Goal: Task Accomplishment & Management: Complete application form

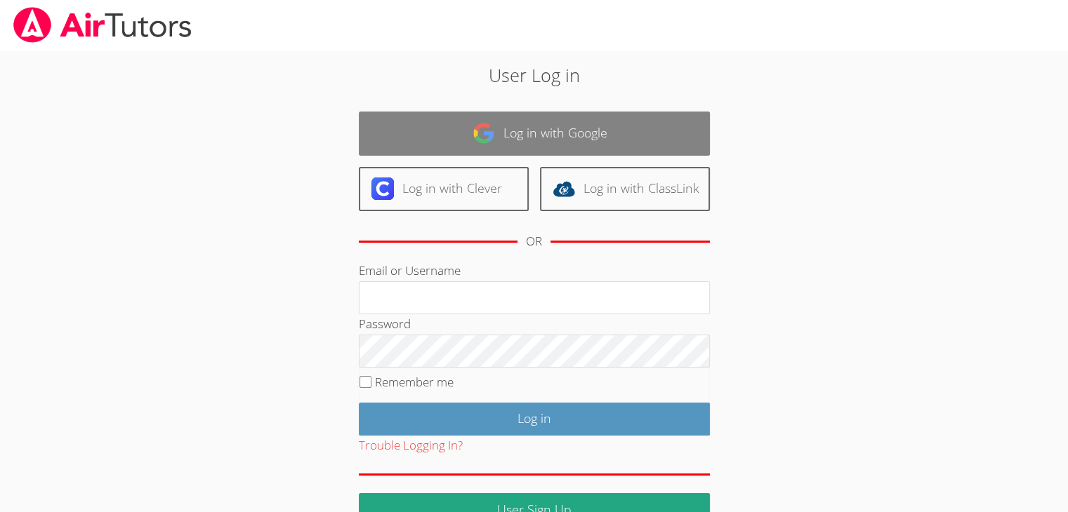
click at [522, 128] on link "Log in with Google" at bounding box center [534, 134] width 351 height 44
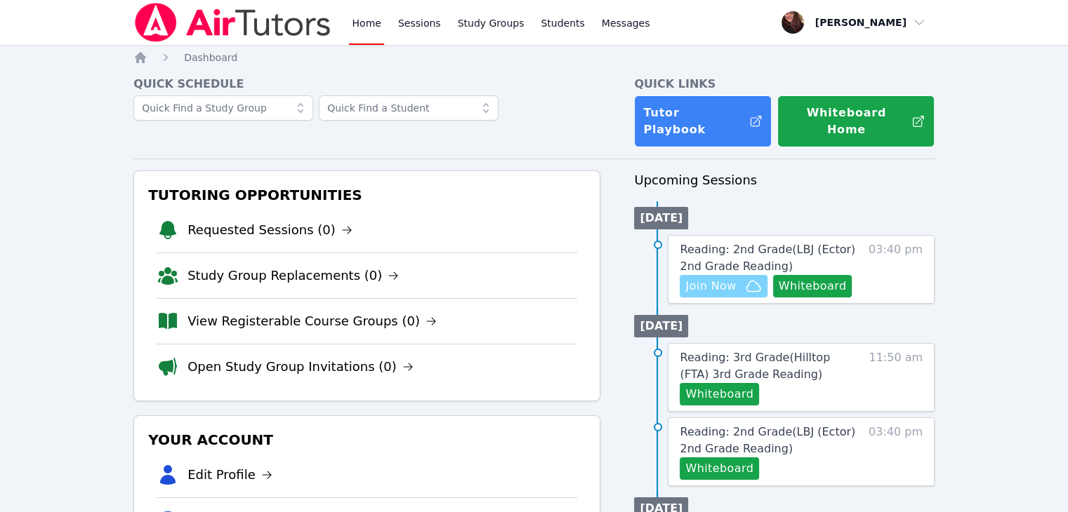
click at [750, 278] on icon "button" at bounding box center [753, 286] width 17 height 17
click at [834, 275] on button "Whiteboard" at bounding box center [812, 286] width 79 height 22
click at [717, 243] on span "Reading: 2nd Grade ( LBJ (Ector) 2nd Grade Reading )" at bounding box center [767, 258] width 175 height 30
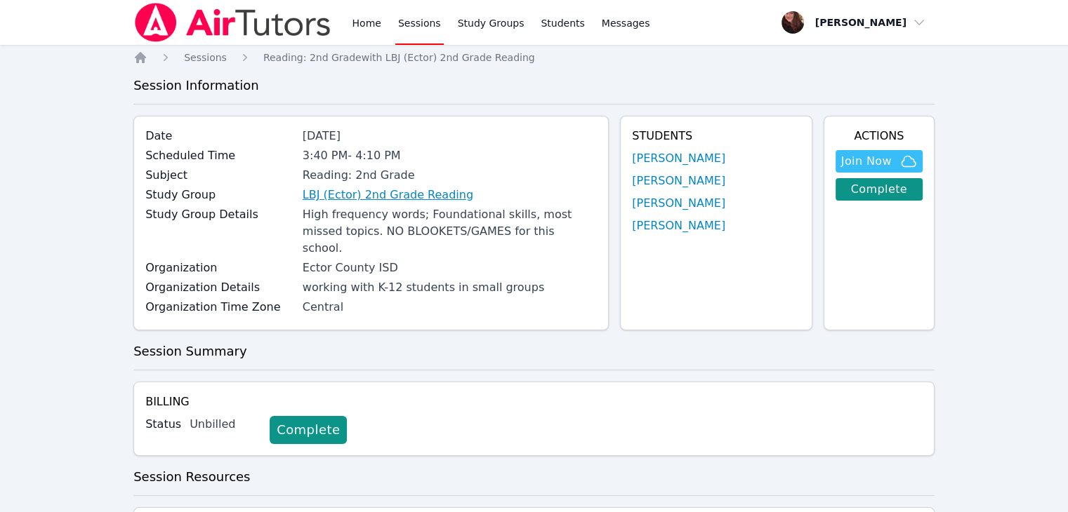
click at [395, 201] on link "LBJ (Ector) 2nd Grade Reading" at bounding box center [388, 195] width 171 height 17
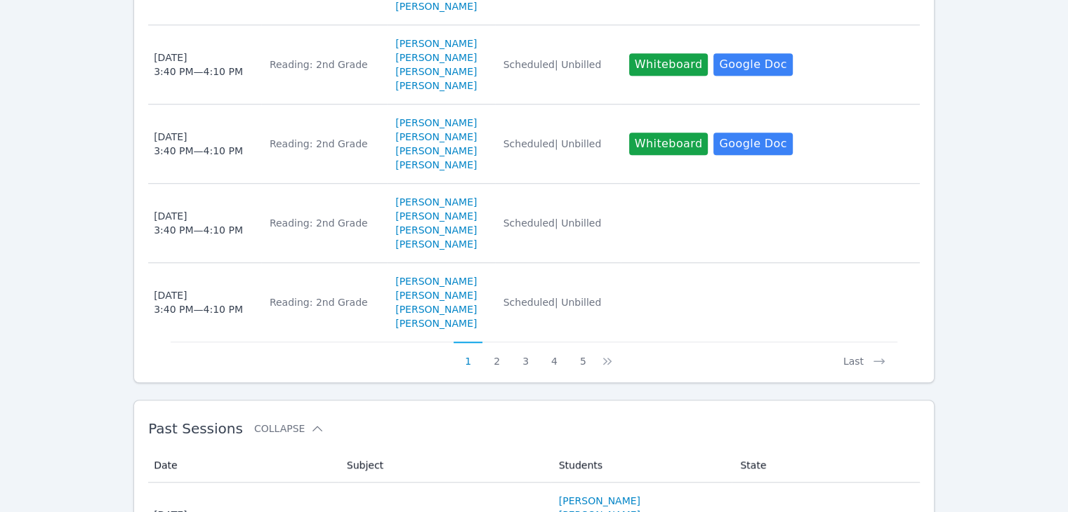
scroll to position [1193, 0]
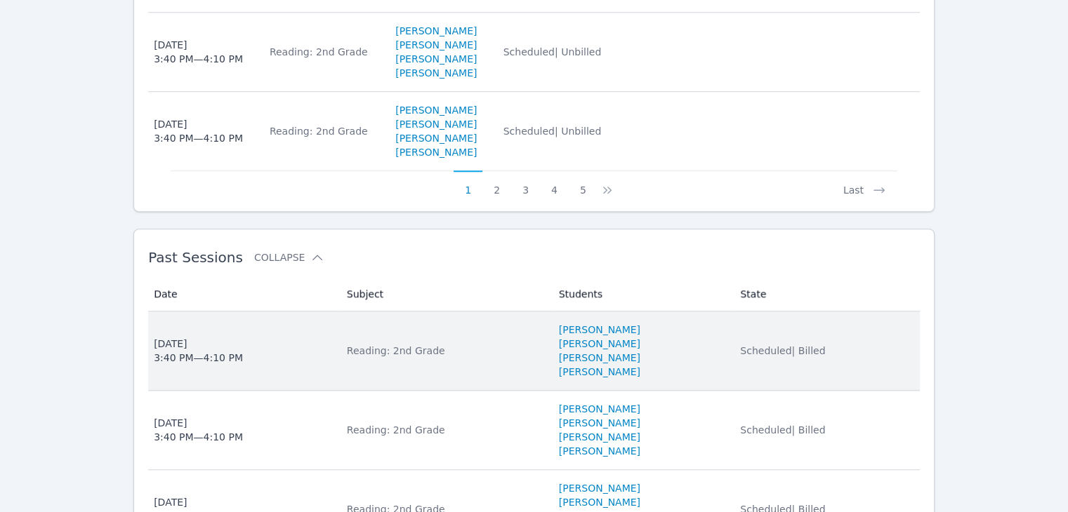
click at [763, 344] on td "State Scheduled | Billed" at bounding box center [825, 351] width 188 height 79
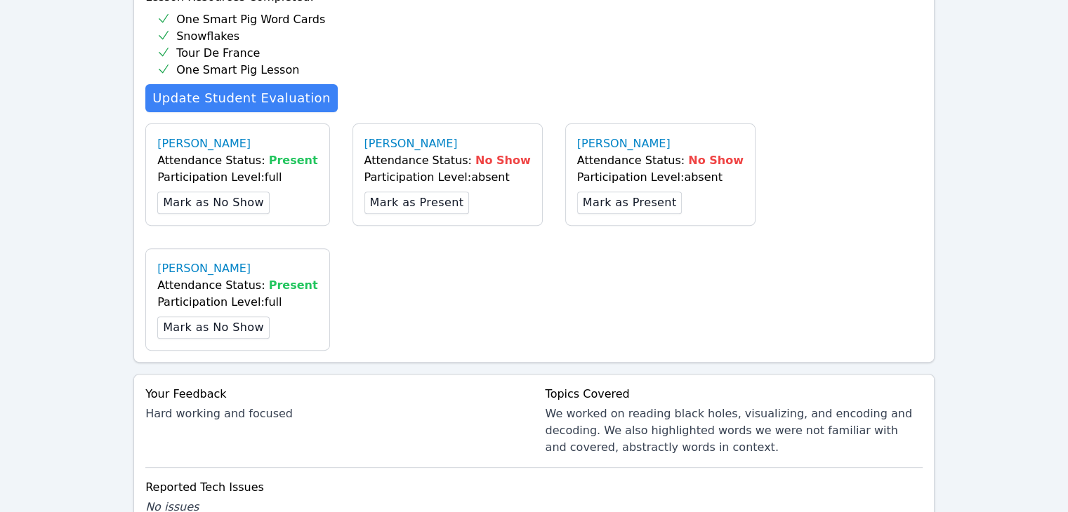
scroll to position [562, 0]
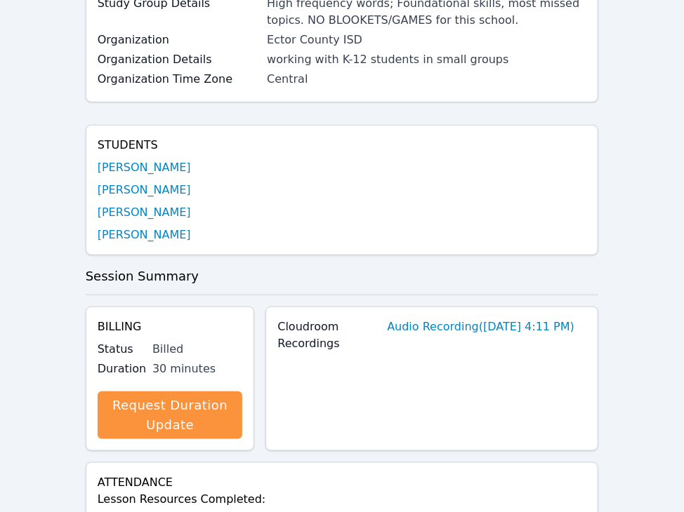
scroll to position [0, 0]
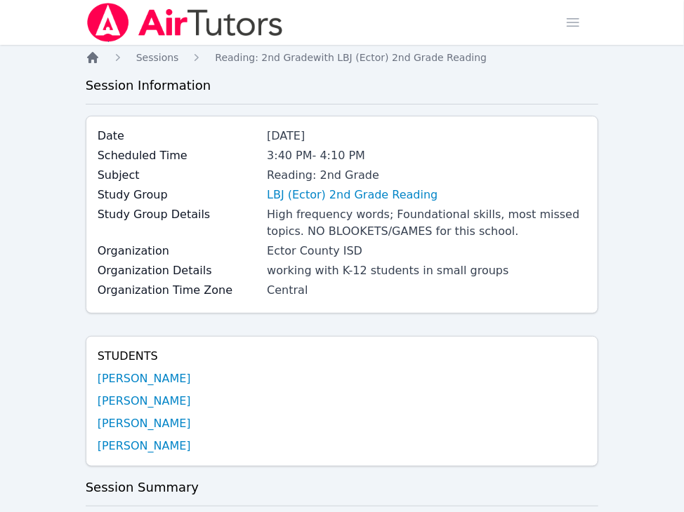
click at [98, 54] on icon "Breadcrumb" at bounding box center [93, 58] width 14 height 14
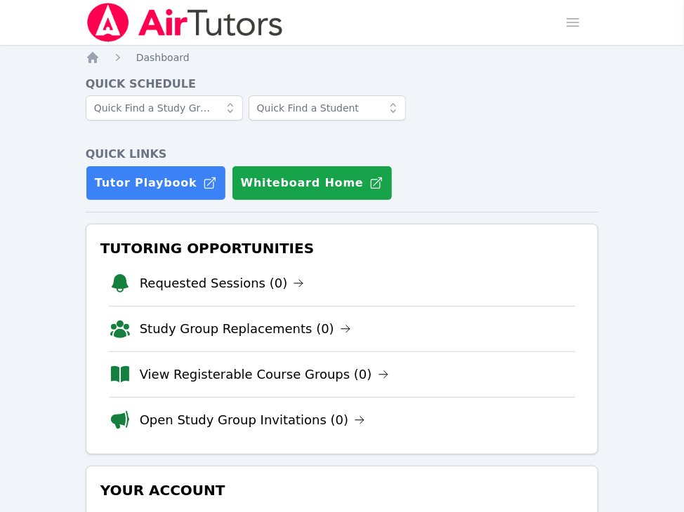
click at [121, 25] on img at bounding box center [185, 22] width 199 height 39
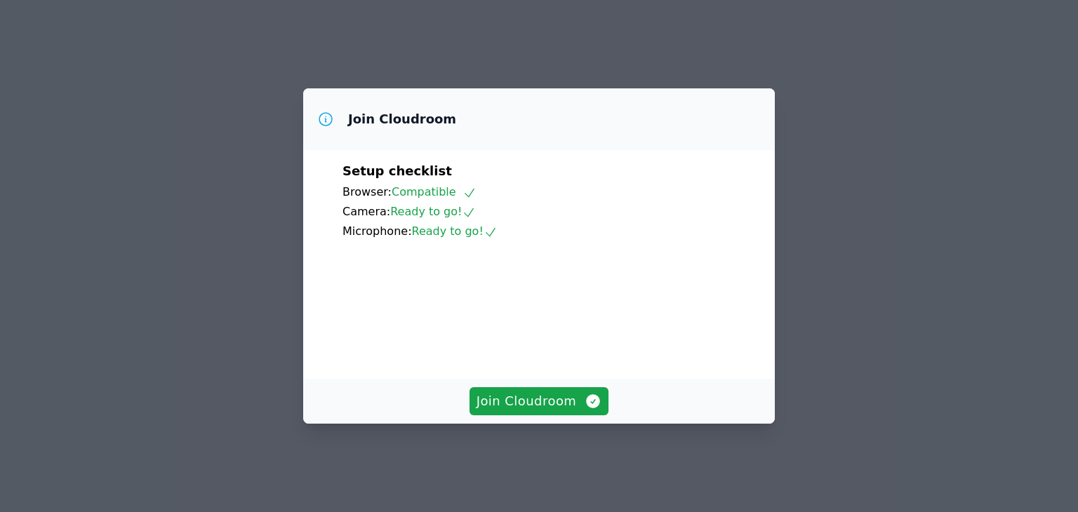
click at [573, 439] on div "Join Cloudroom Setup checklist Browser: Compatible Camera: Ready to go! Microph…" at bounding box center [539, 256] width 1078 height 512
click at [576, 416] on button "Join Cloudroom" at bounding box center [540, 401] width 140 height 28
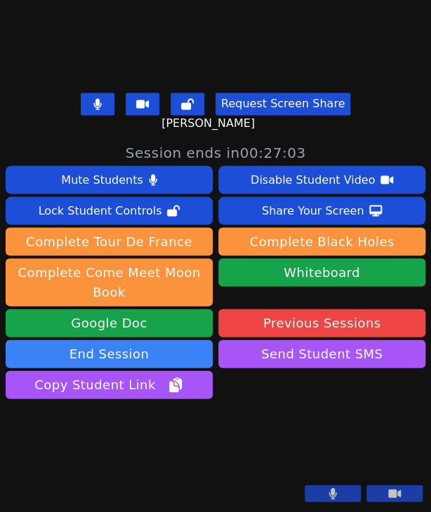
scroll to position [500, 0]
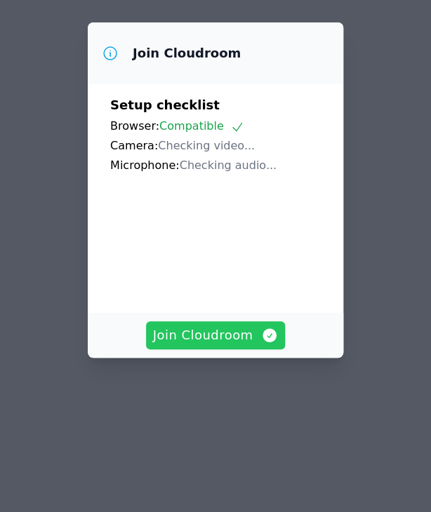
click at [227, 345] on span "Join Cloudroom" at bounding box center [216, 336] width 126 height 20
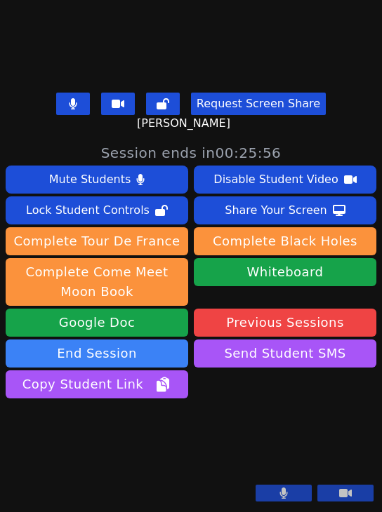
scroll to position [472, 0]
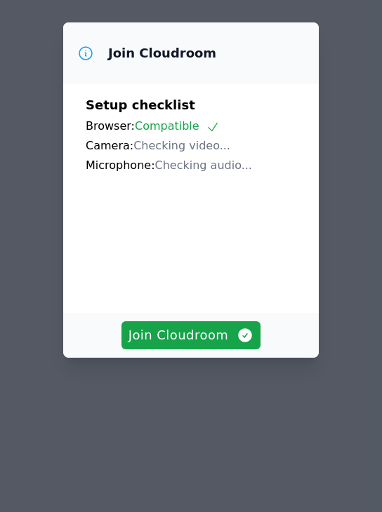
click at [222, 291] on video at bounding box center [191, 237] width 211 height 105
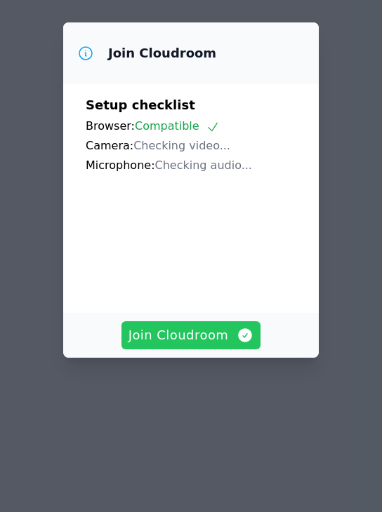
click at [219, 345] on span "Join Cloudroom" at bounding box center [191, 336] width 126 height 20
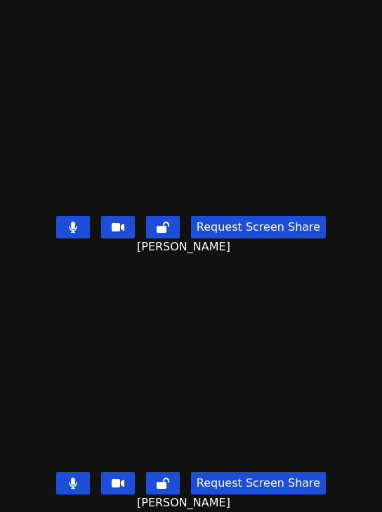
click at [74, 481] on button at bounding box center [73, 483] width 34 height 22
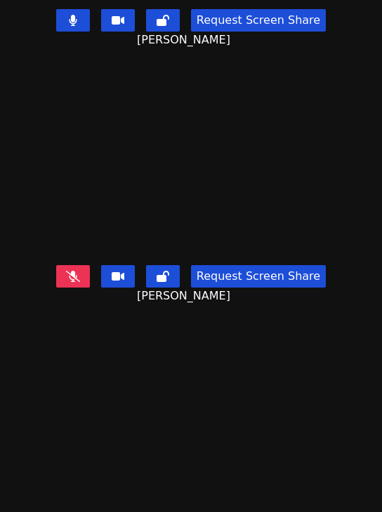
scroll to position [267, 0]
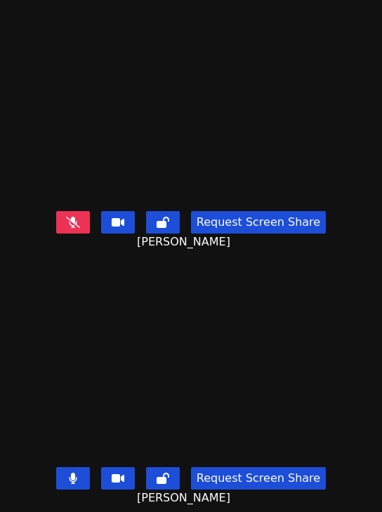
click at [76, 469] on button at bounding box center [73, 479] width 34 height 22
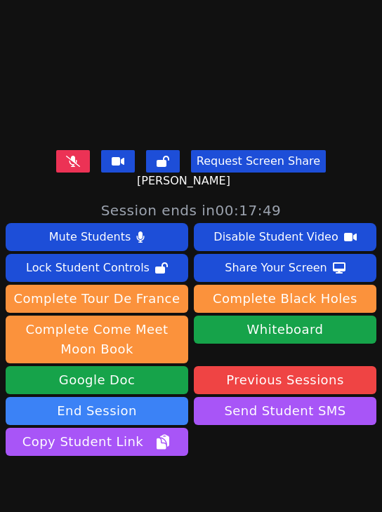
scroll to position [472, 0]
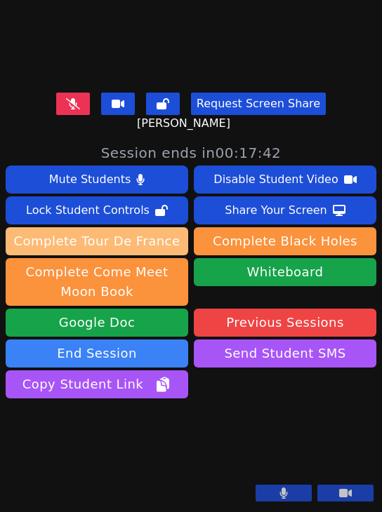
click at [121, 227] on button "Complete Tour De France" at bounding box center [97, 241] width 183 height 28
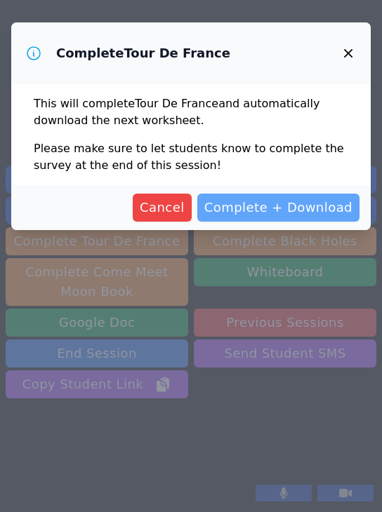
click at [265, 218] on button "Complete + Download" at bounding box center [278, 208] width 162 height 28
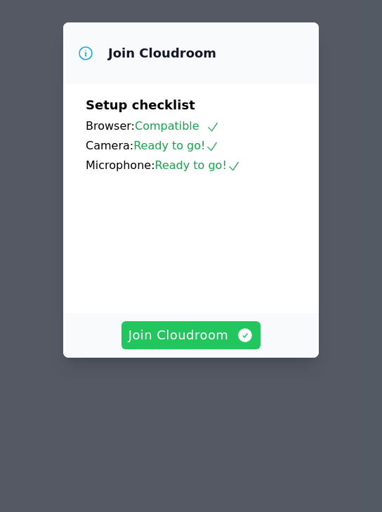
click at [232, 349] on button "Join Cloudroom" at bounding box center [191, 336] width 140 height 28
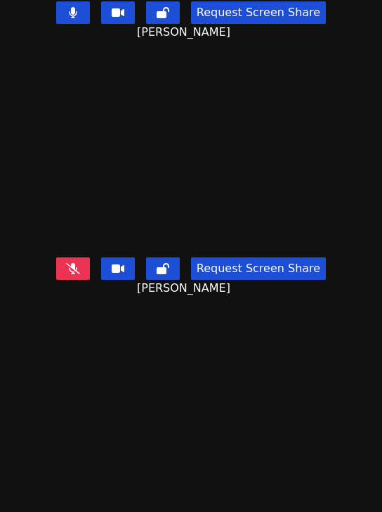
scroll to position [267, 0]
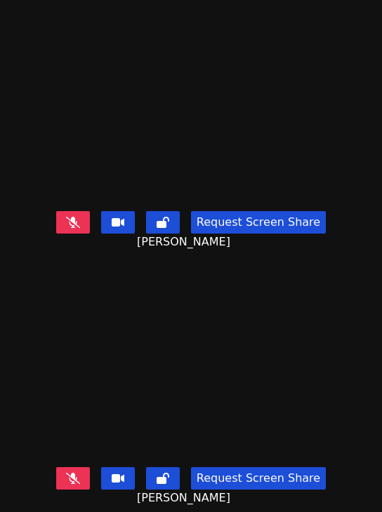
click at [82, 216] on button at bounding box center [73, 222] width 34 height 22
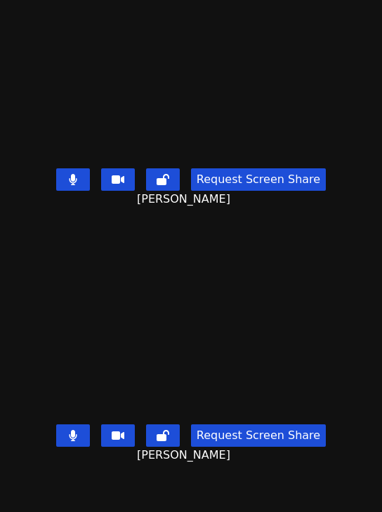
scroll to position [0, 0]
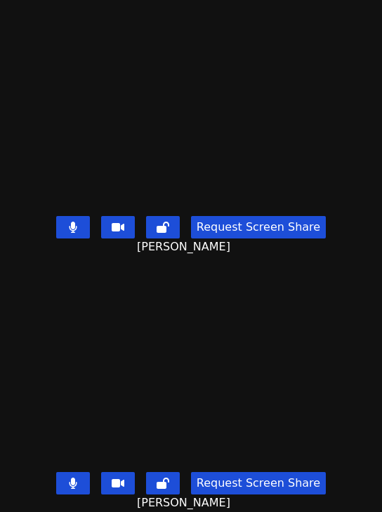
click at [69, 222] on icon at bounding box center [73, 227] width 8 height 11
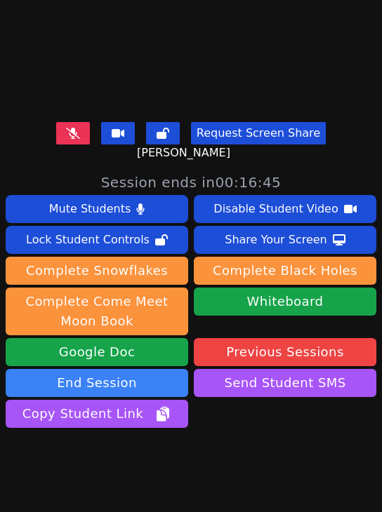
scroll to position [261, 0]
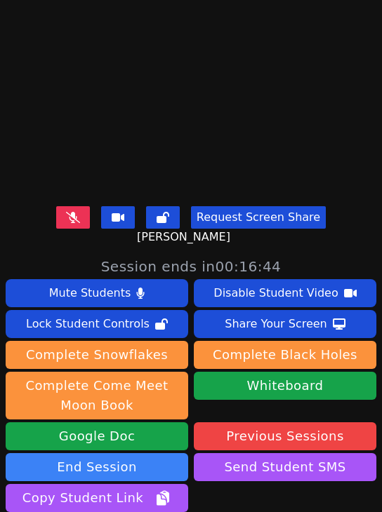
click at [66, 212] on icon at bounding box center [73, 217] width 14 height 11
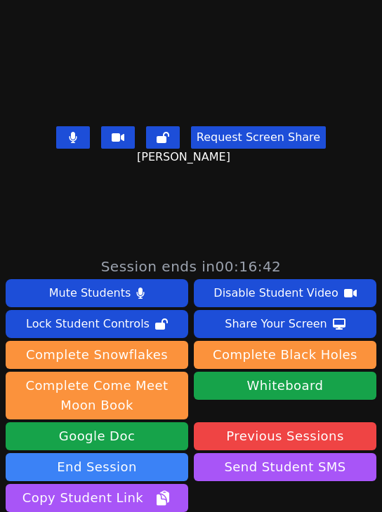
scroll to position [0, 0]
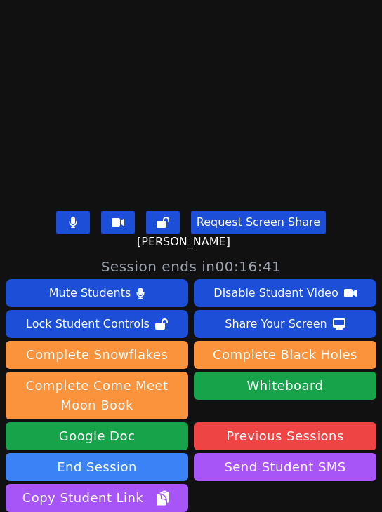
click at [81, 211] on button at bounding box center [73, 222] width 34 height 22
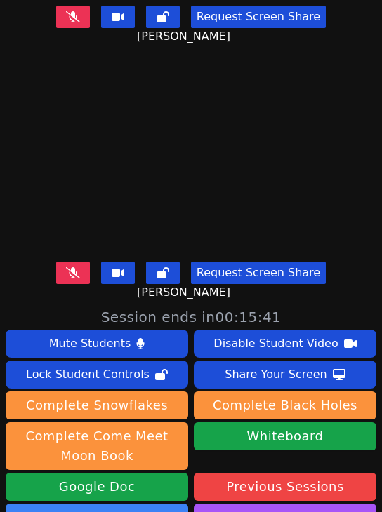
click at [71, 11] on icon at bounding box center [73, 16] width 14 height 11
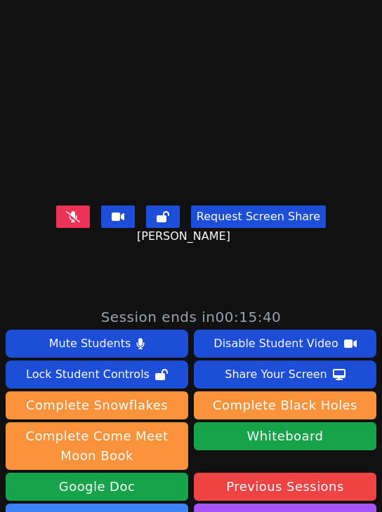
scroll to position [267, 0]
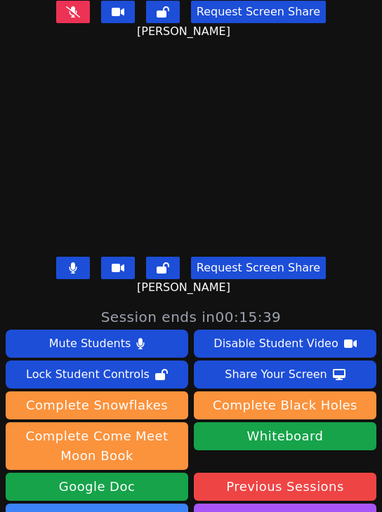
click at [69, 263] on icon at bounding box center [73, 268] width 8 height 11
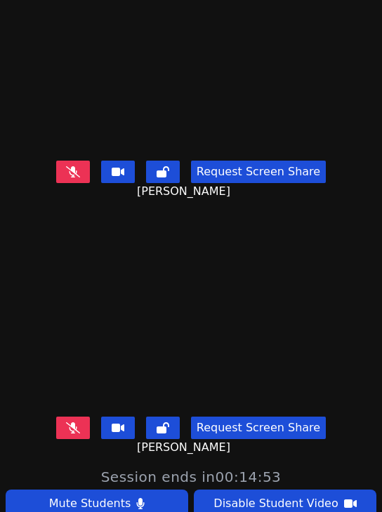
click at [69, 422] on icon at bounding box center [73, 427] width 14 height 11
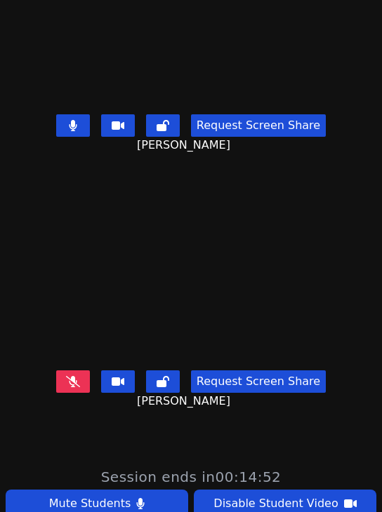
scroll to position [0, 0]
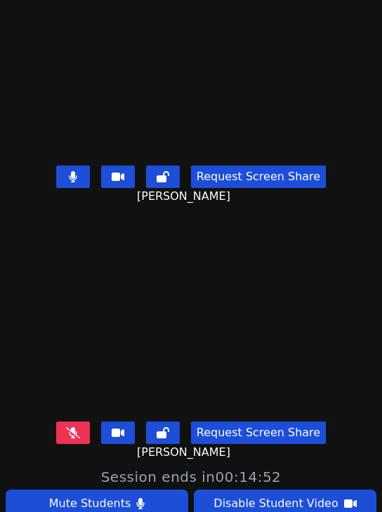
click at [62, 166] on button at bounding box center [73, 177] width 34 height 22
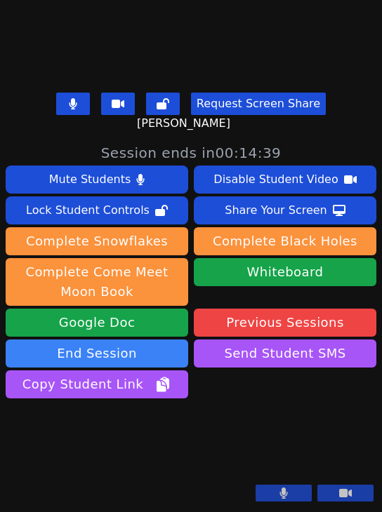
scroll to position [121, 0]
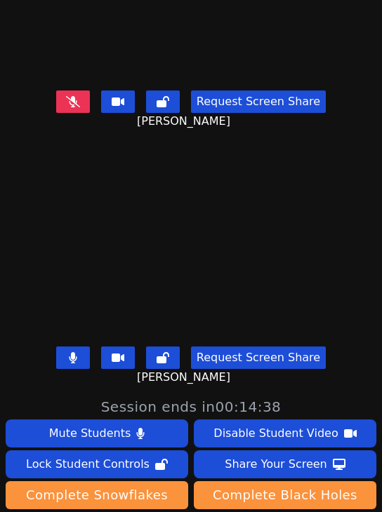
click at [81, 347] on button at bounding box center [73, 358] width 34 height 22
click at [67, 94] on button at bounding box center [73, 102] width 34 height 22
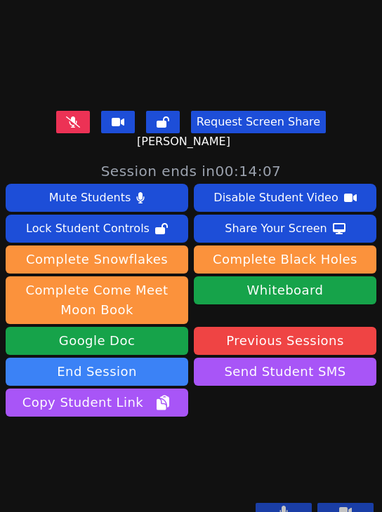
scroll to position [51, 0]
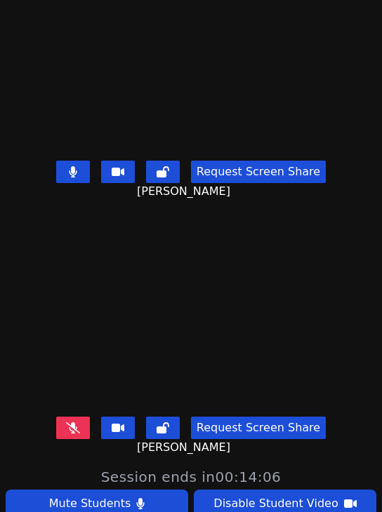
click at [69, 166] on icon at bounding box center [73, 171] width 8 height 11
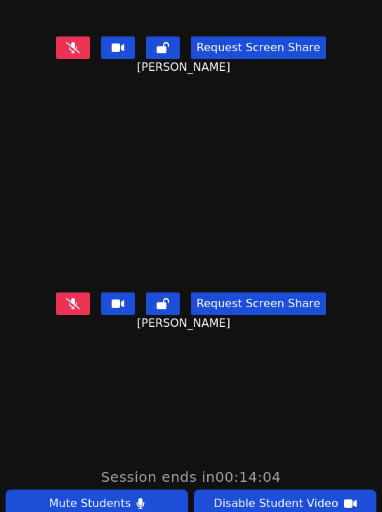
scroll to position [267, 0]
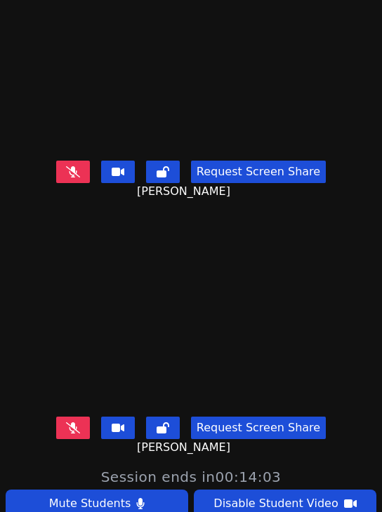
click at [72, 422] on icon at bounding box center [73, 427] width 14 height 11
click at [73, 423] on icon at bounding box center [73, 428] width 8 height 11
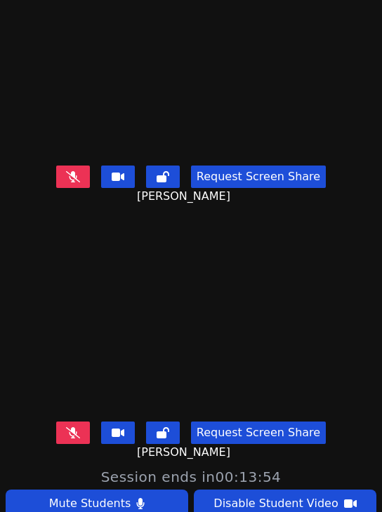
click at [83, 171] on button at bounding box center [73, 177] width 34 height 22
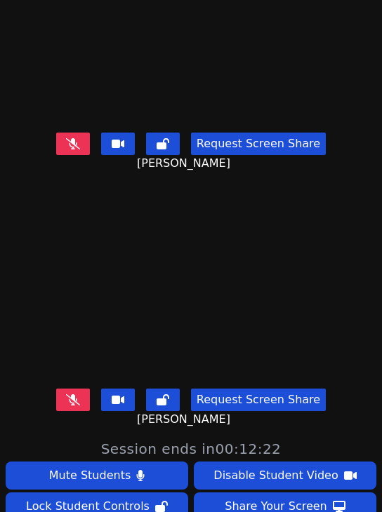
scroll to position [51, 0]
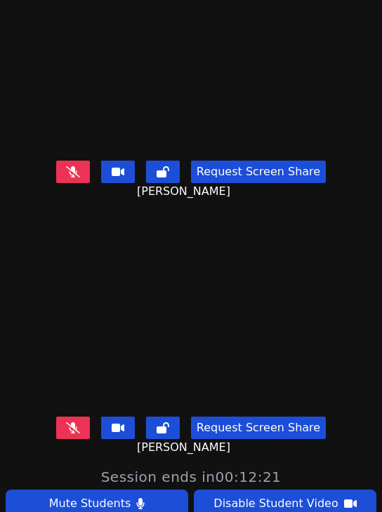
click at [79, 417] on button at bounding box center [73, 428] width 34 height 22
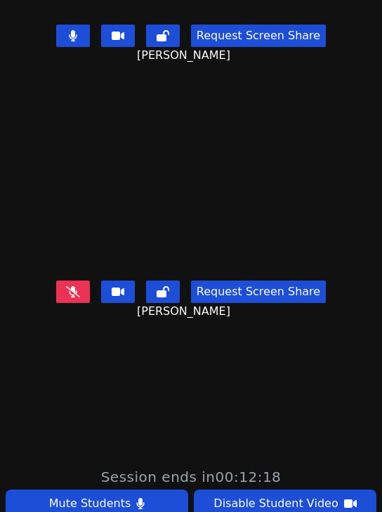
scroll to position [0, 0]
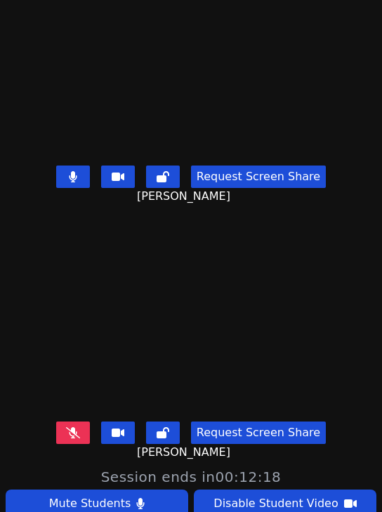
click at [78, 168] on button at bounding box center [73, 177] width 34 height 22
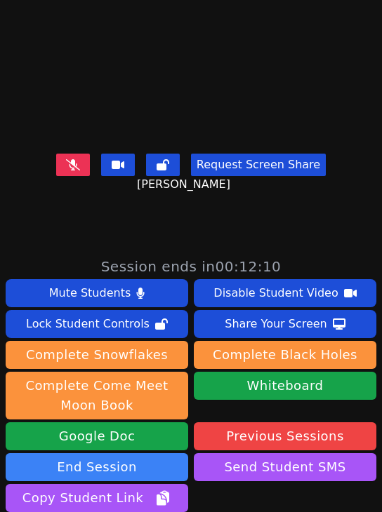
scroll to position [56, 0]
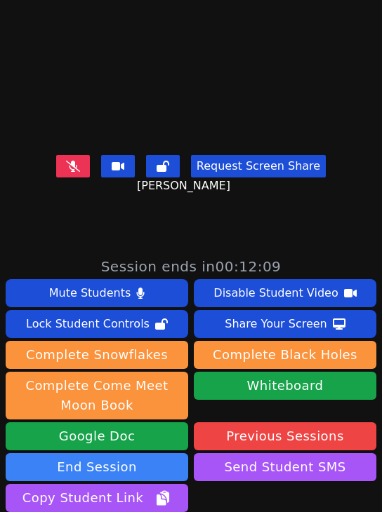
click at [79, 161] on button at bounding box center [73, 166] width 34 height 22
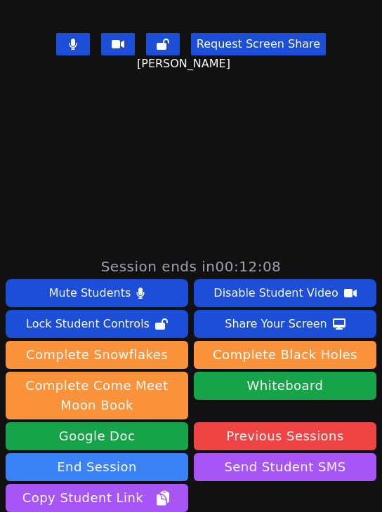
scroll to position [267, 0]
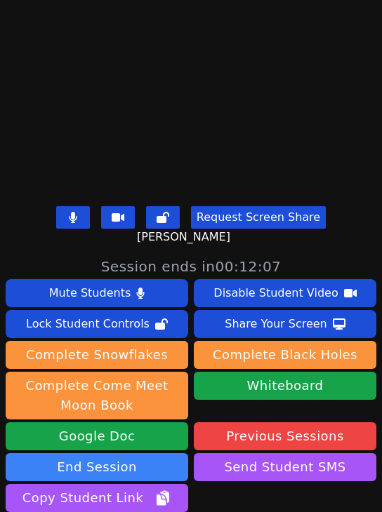
click at [70, 212] on icon at bounding box center [73, 217] width 8 height 11
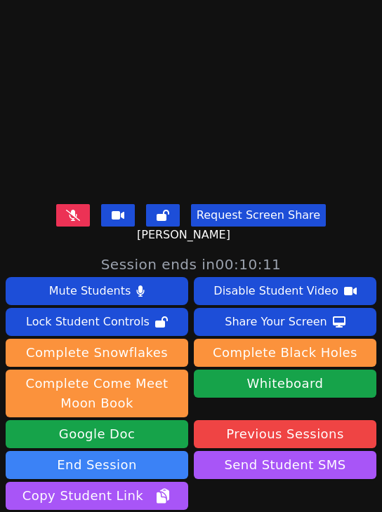
scroll to position [261, 0]
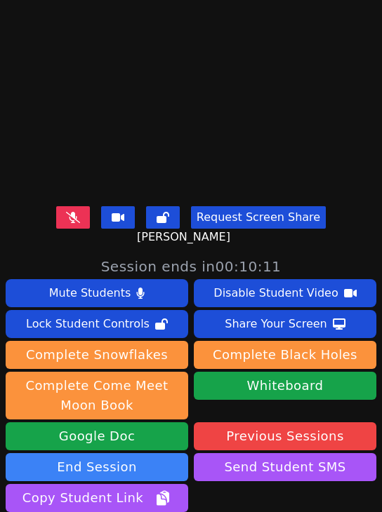
click at [62, 206] on button at bounding box center [73, 217] width 34 height 22
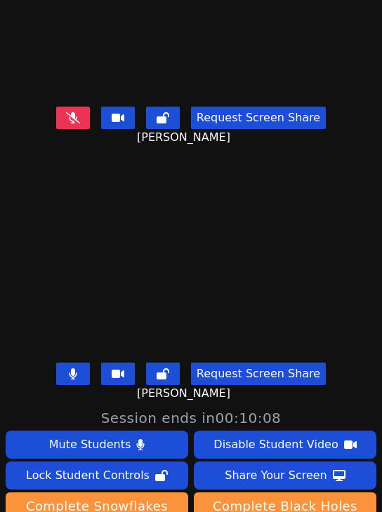
scroll to position [0, 0]
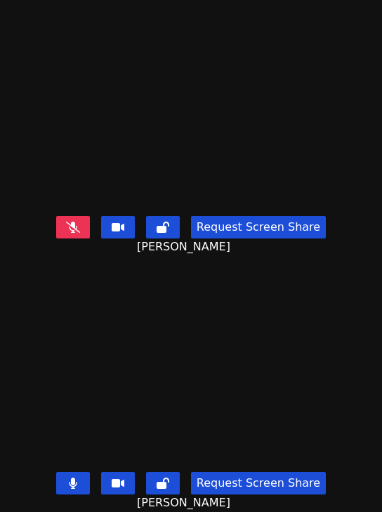
click at [70, 222] on icon at bounding box center [73, 227] width 14 height 11
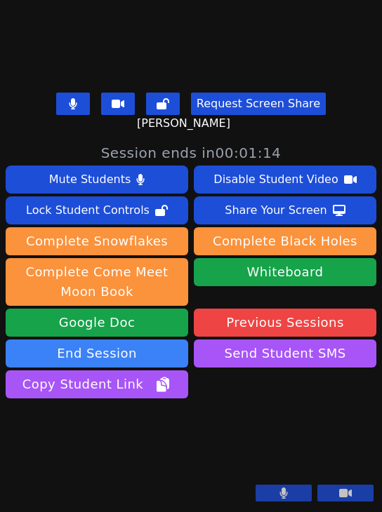
scroll to position [191, 0]
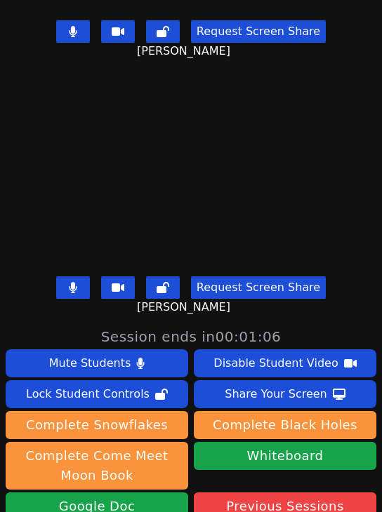
click at [107, 338] on span "Session ends in 00:01:06" at bounding box center [191, 337] width 180 height 20
click at [261, 470] on form "Whiteboard" at bounding box center [285, 467] width 183 height 51
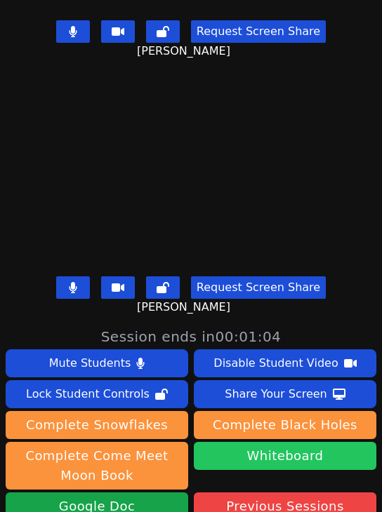
click at [261, 465] on button "Whiteboard" at bounding box center [285, 456] width 183 height 28
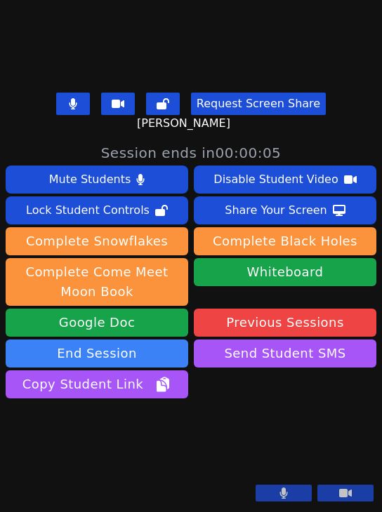
scroll to position [121, 0]
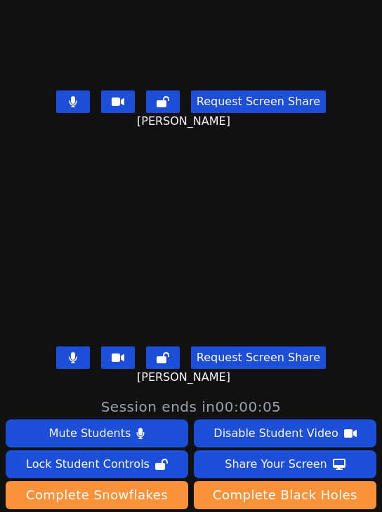
click at [62, 347] on button at bounding box center [73, 358] width 34 height 22
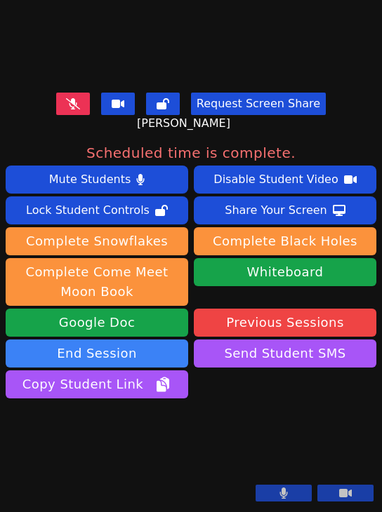
scroll to position [472, 0]
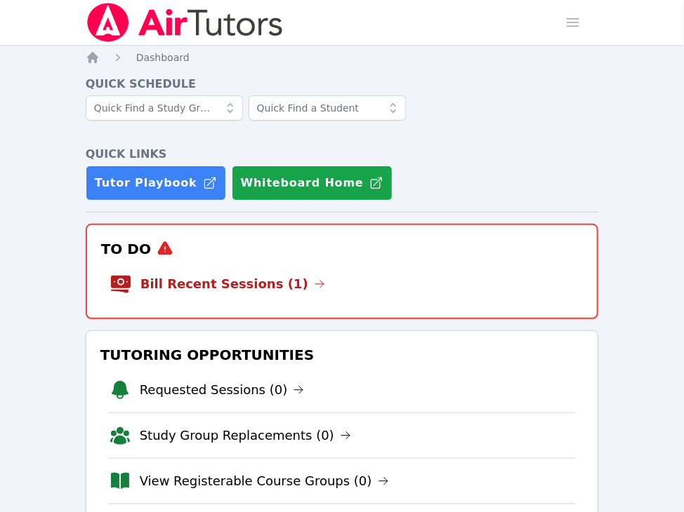
click at [222, 307] on div "To Do Bill Recent Sessions (1)" at bounding box center [342, 271] width 513 height 95
click at [222, 291] on link "Bill Recent Sessions (1)" at bounding box center [232, 284] width 185 height 20
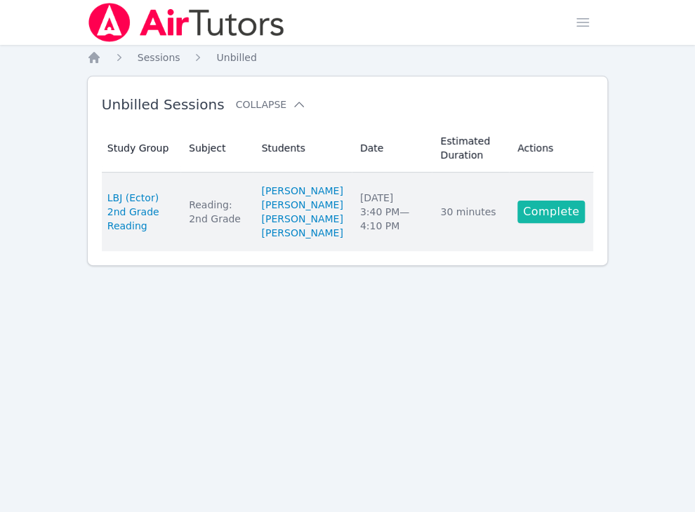
click at [539, 223] on link "Complete" at bounding box center [550, 212] width 67 height 22
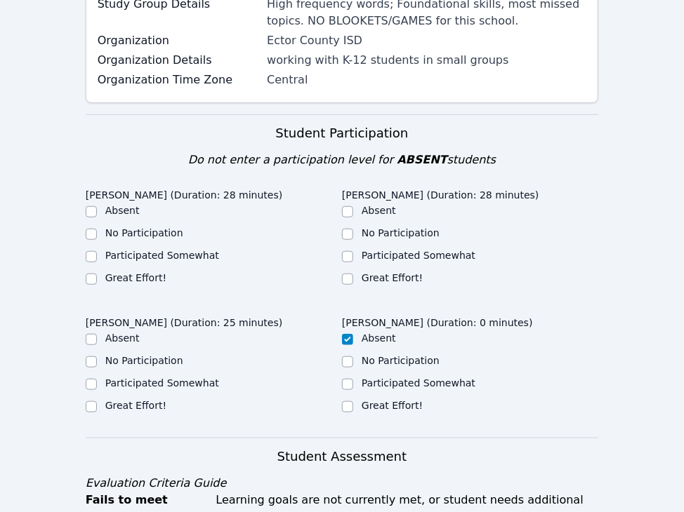
scroll to position [491, 0]
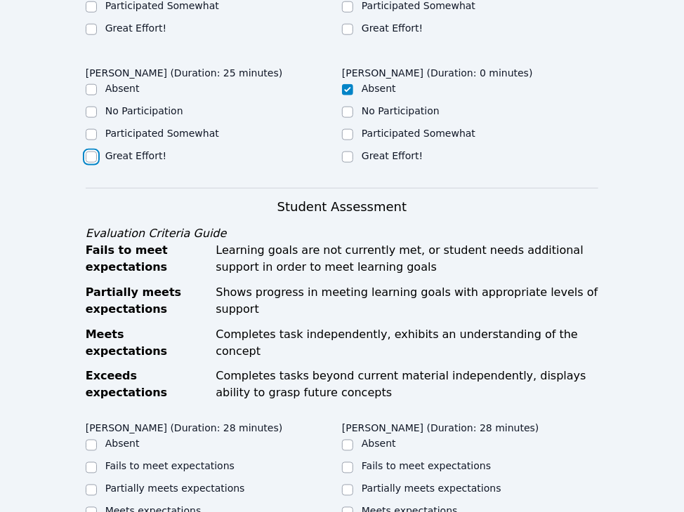
click at [90, 155] on input "Great Effort!" at bounding box center [91, 157] width 11 height 11
checkbox input "true"
click at [90, 31] on input "Great Effort!" at bounding box center [91, 29] width 11 height 11
checkbox input "true"
click at [350, 34] on div at bounding box center [347, 29] width 11 height 17
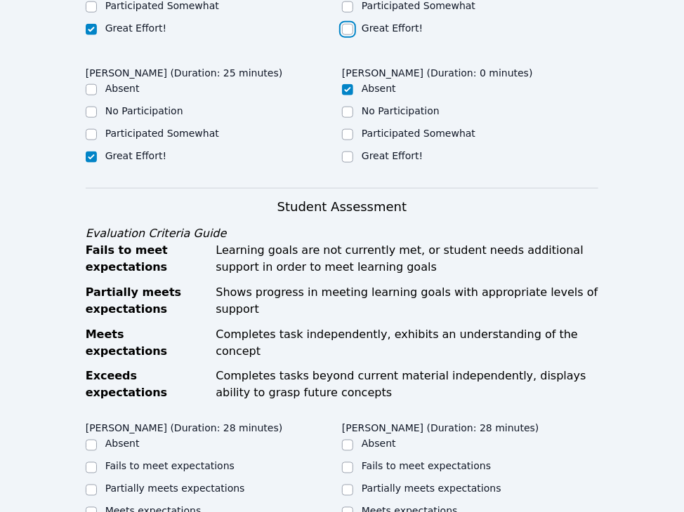
click at [350, 31] on input "Great Effort!" at bounding box center [347, 29] width 11 height 11
checkbox input "true"
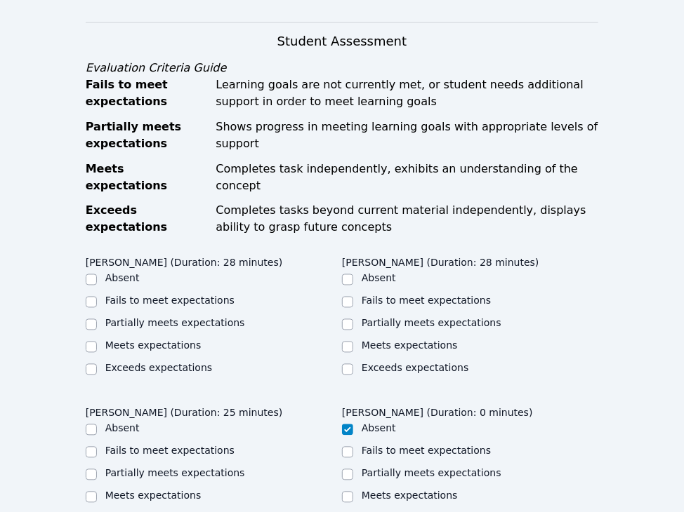
scroll to position [772, 0]
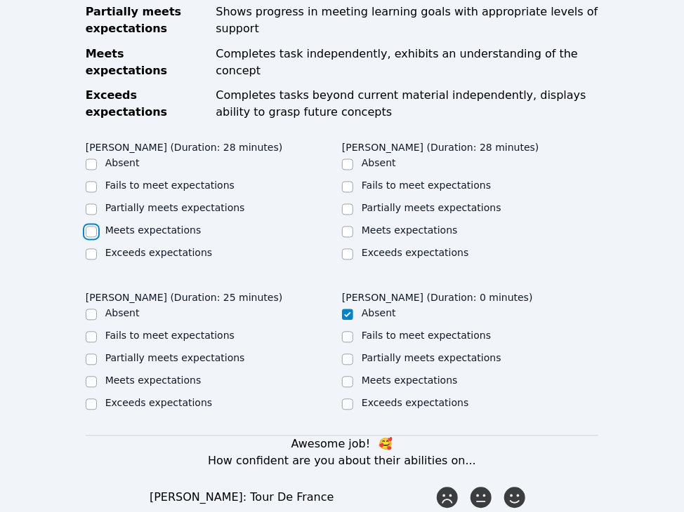
click at [93, 227] on input "Meets expectations" at bounding box center [91, 232] width 11 height 11
checkbox input "true"
click at [92, 377] on input "Meets expectations" at bounding box center [91, 382] width 11 height 11
checkbox input "true"
click at [351, 227] on input "Meets expectations" at bounding box center [347, 232] width 11 height 11
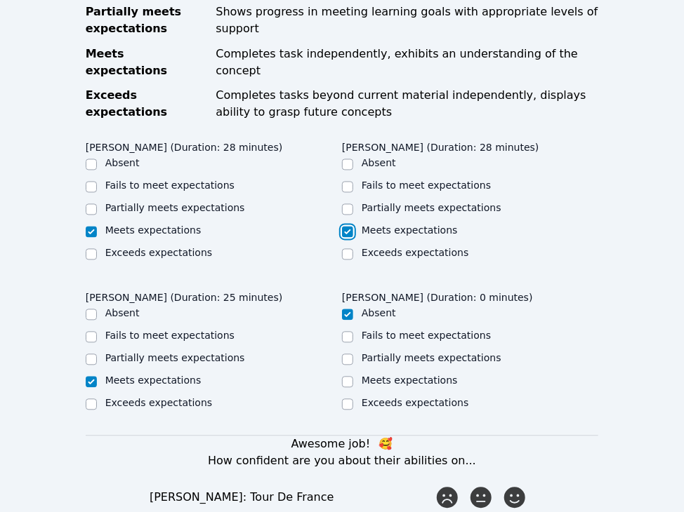
checkbox input "true"
click at [93, 355] on input "Partially meets expectations" at bounding box center [91, 360] width 11 height 11
checkbox input "true"
checkbox input "false"
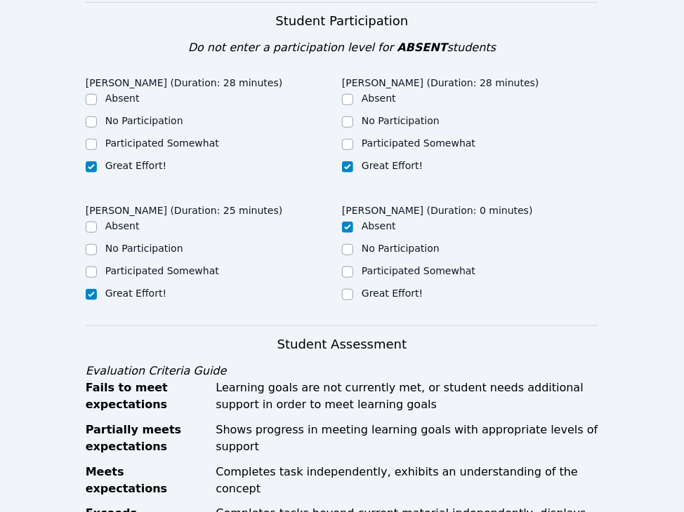
scroll to position [351, 0]
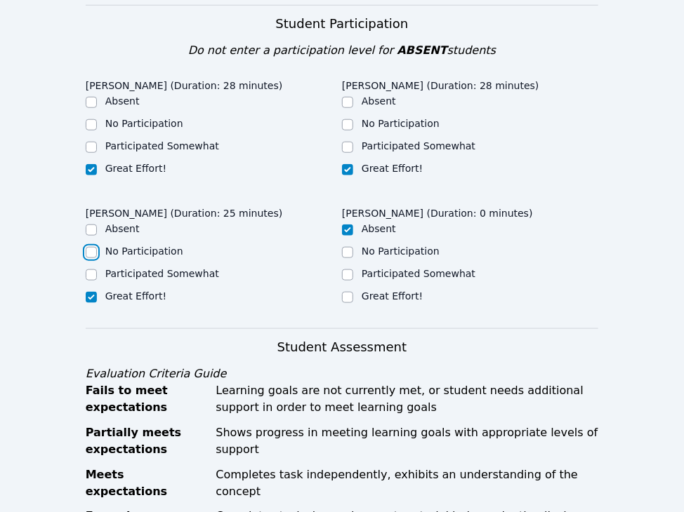
click at [95, 250] on input "No Participation" at bounding box center [91, 252] width 11 height 11
checkbox input "true"
checkbox input "false"
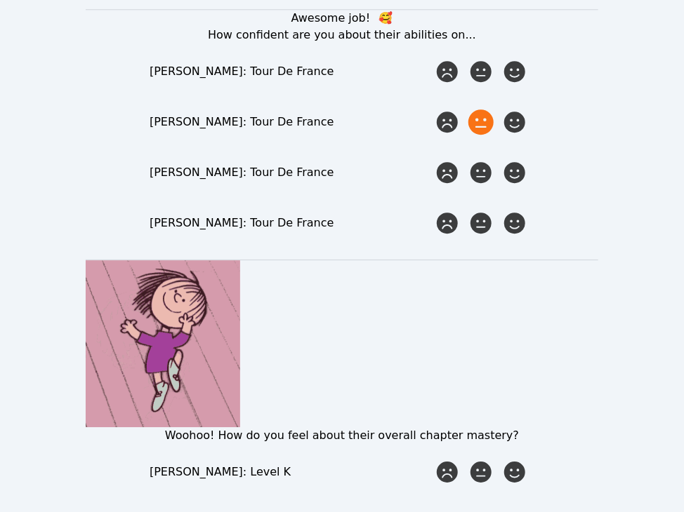
scroll to position [1123, 0]
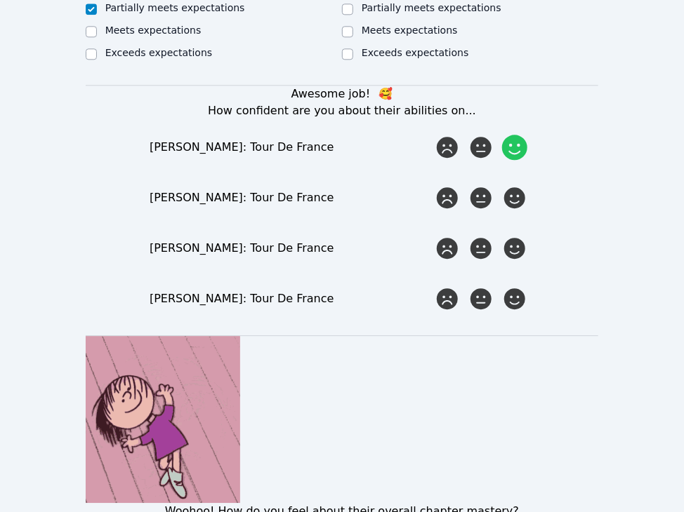
click at [514, 135] on icon at bounding box center [514, 147] width 25 height 25
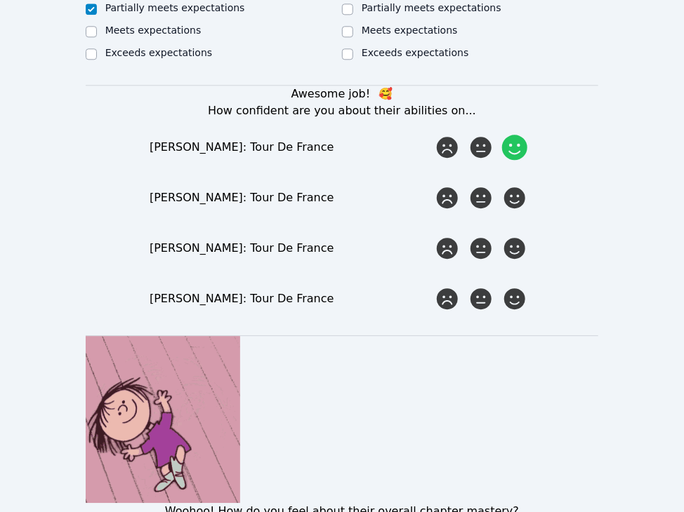
click at [0, 0] on input "radio" at bounding box center [0, 0] width 0 height 0
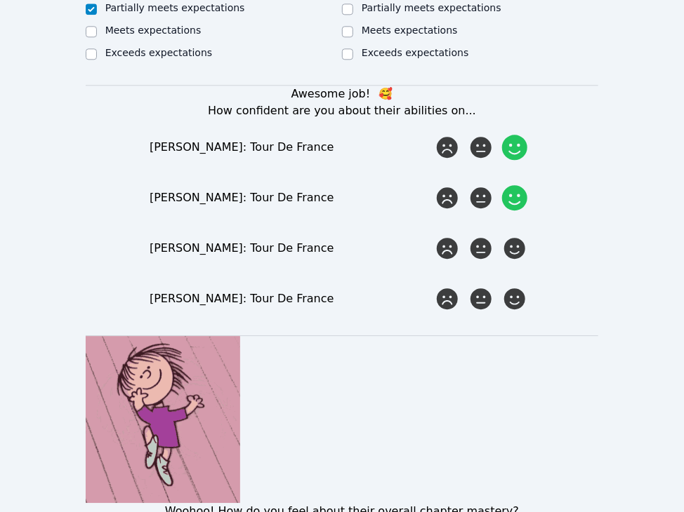
click at [508, 192] on icon at bounding box center [514, 197] width 25 height 25
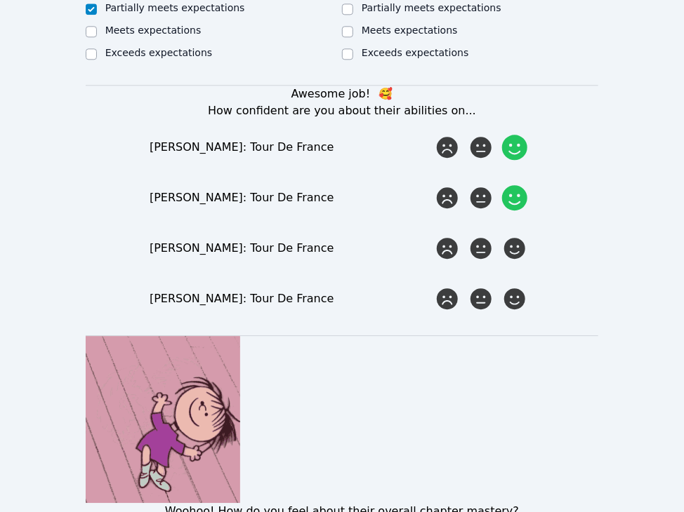
click at [0, 0] on input "radio" at bounding box center [0, 0] width 0 height 0
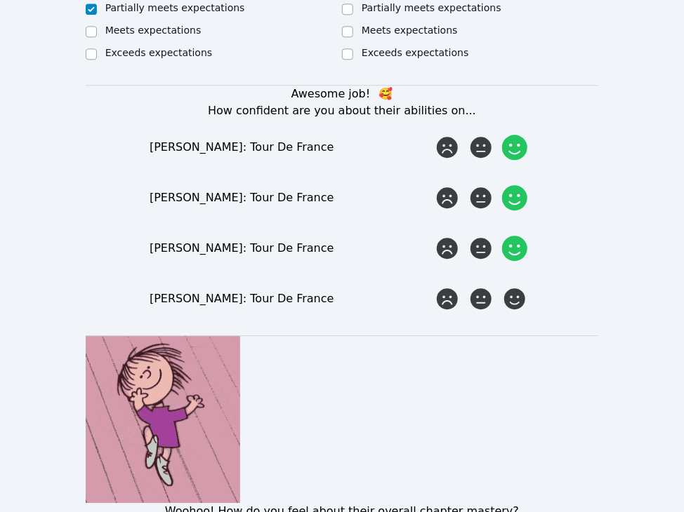
click at [518, 236] on icon at bounding box center [514, 248] width 25 height 25
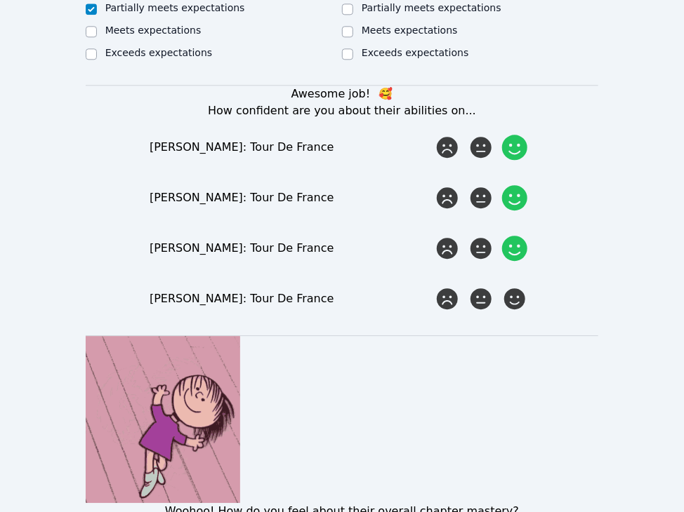
click at [0, 0] on input "radio" at bounding box center [0, 0] width 0 height 0
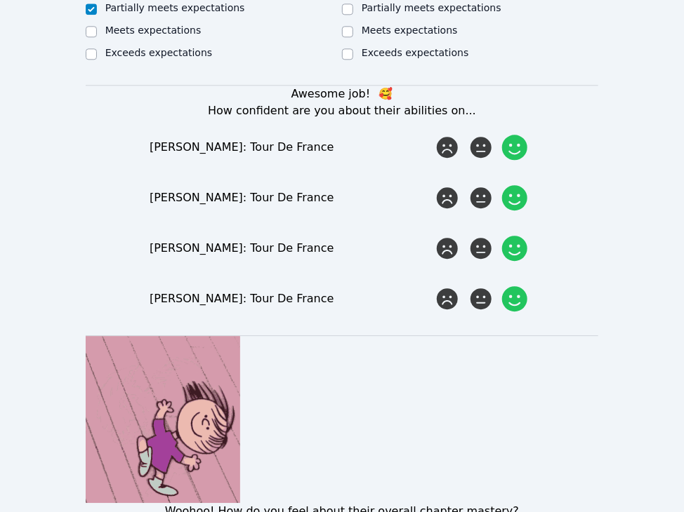
click at [518, 286] on icon at bounding box center [514, 298] width 25 height 25
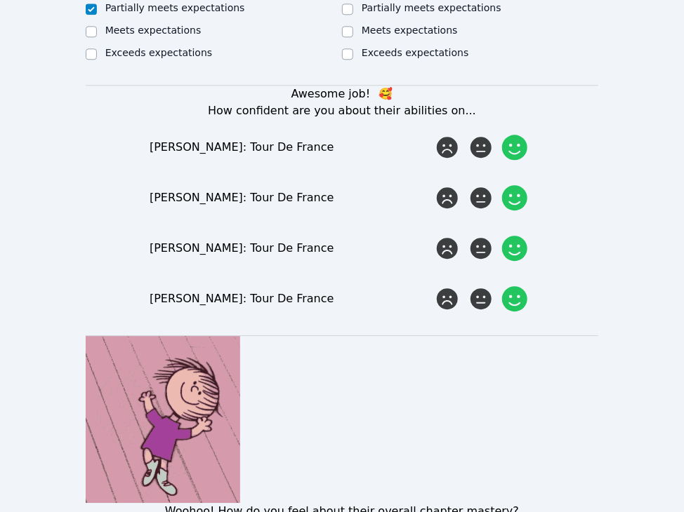
click at [0, 0] on input "radio" at bounding box center [0, 0] width 0 height 0
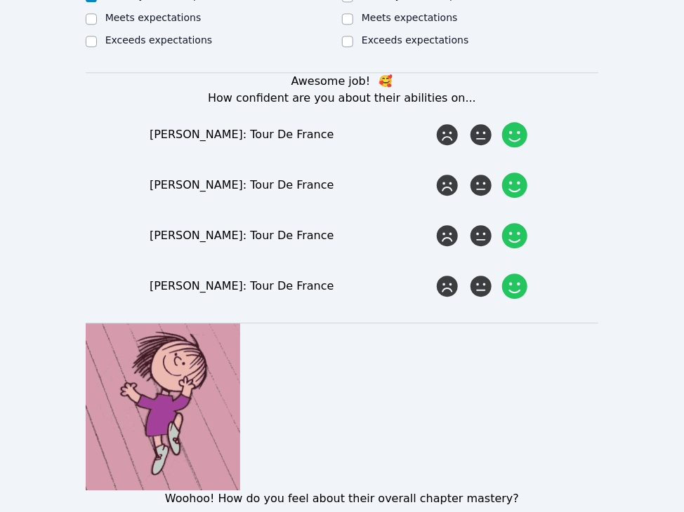
scroll to position [1544, 0]
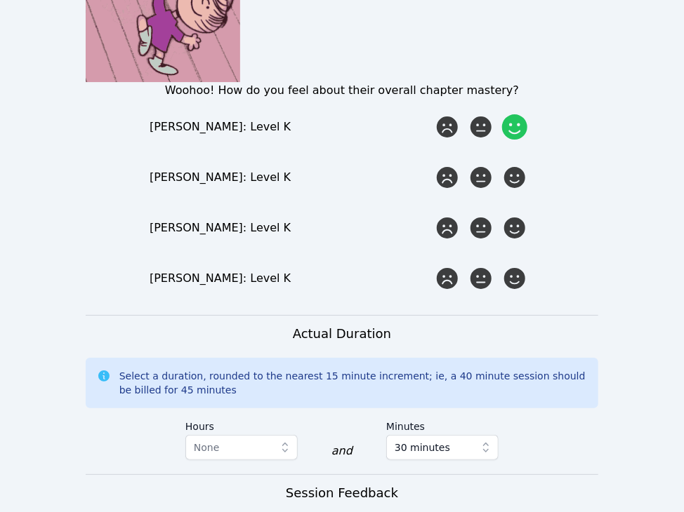
click at [516, 114] on icon at bounding box center [514, 126] width 25 height 25
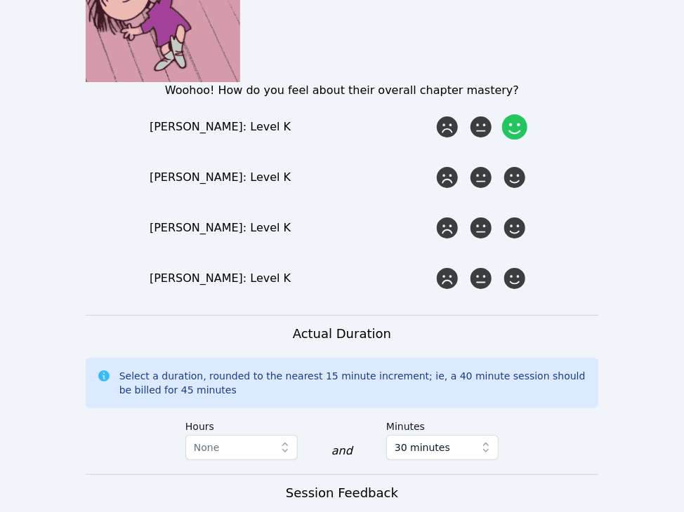
click at [0, 0] on input "radio" at bounding box center [0, 0] width 0 height 0
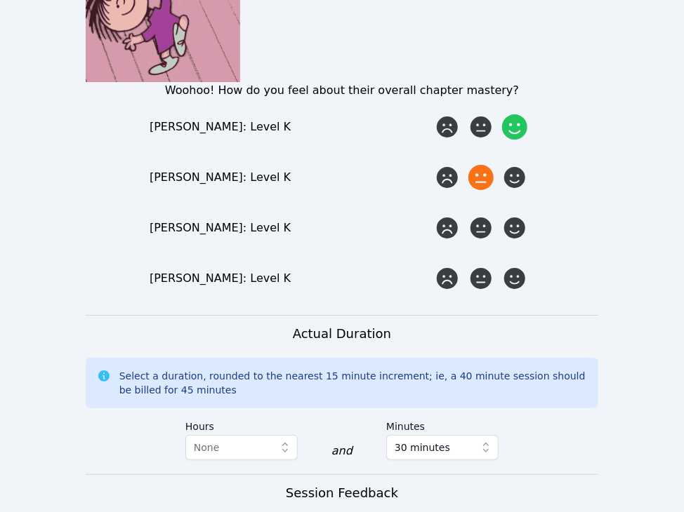
click at [484, 166] on icon at bounding box center [480, 177] width 25 height 25
click at [0, 0] on input "radio" at bounding box center [0, 0] width 0 height 0
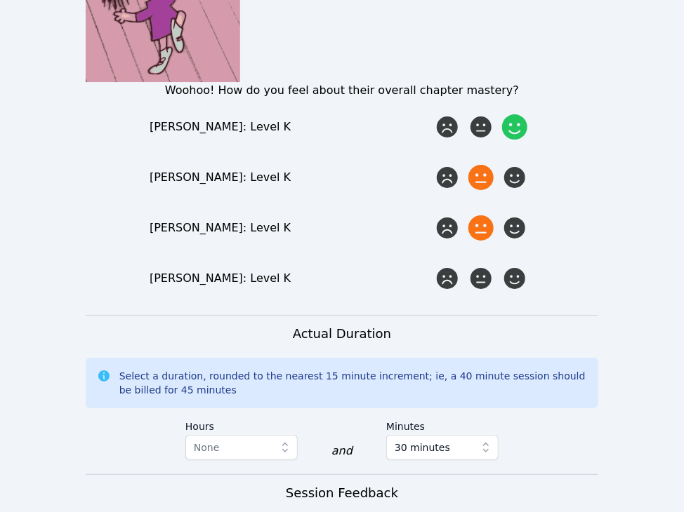
click at [483, 220] on icon at bounding box center [480, 228] width 25 height 25
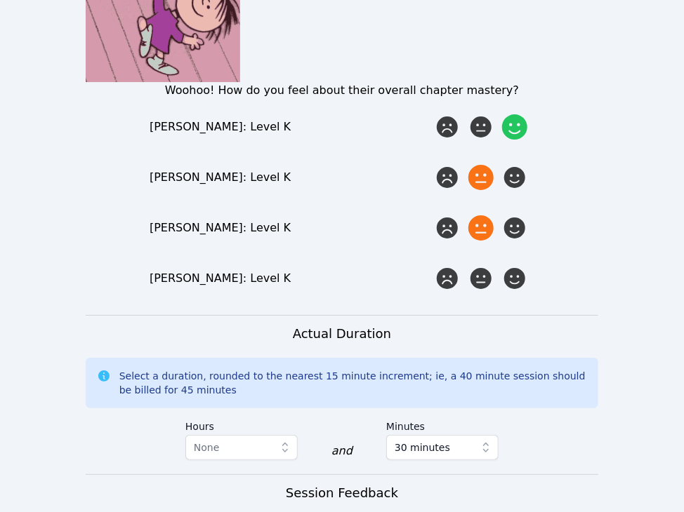
click at [0, 0] on input "radio" at bounding box center [0, 0] width 0 height 0
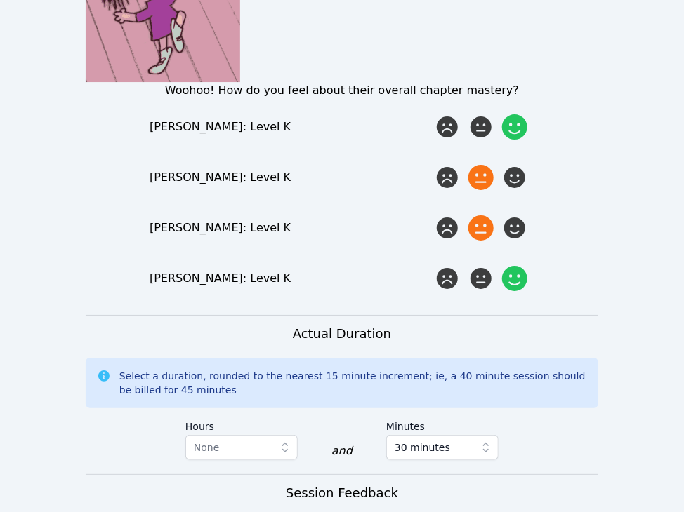
click at [515, 266] on icon at bounding box center [514, 278] width 25 height 25
click at [0, 0] on input "radio" at bounding box center [0, 0] width 0 height 0
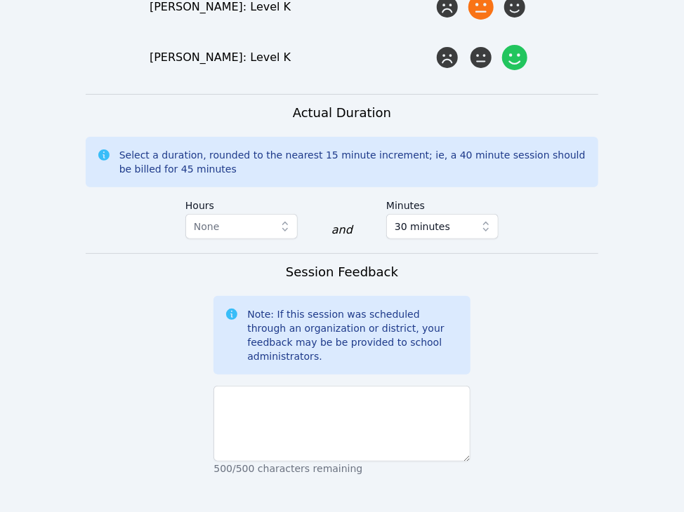
scroll to position [1825, 0]
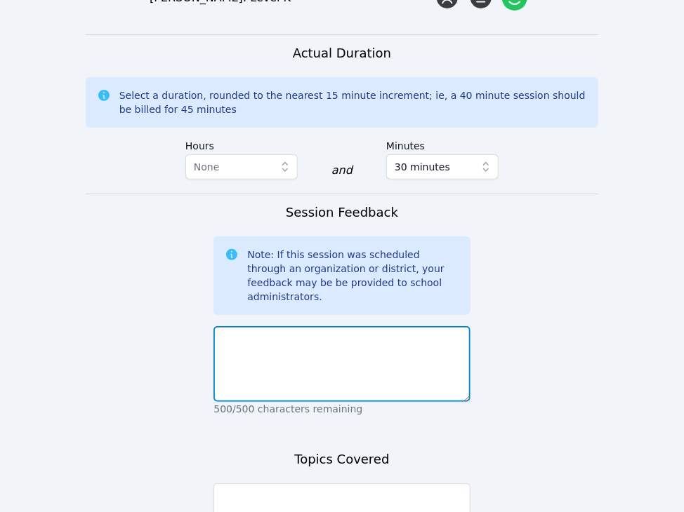
click at [353, 326] on textarea at bounding box center [341, 364] width 256 height 76
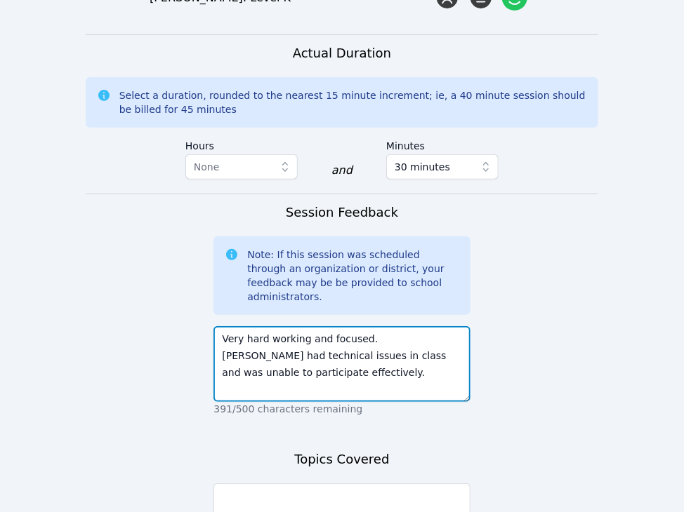
type textarea "Very hard working and focused. [PERSON_NAME] had technical issues in class and …"
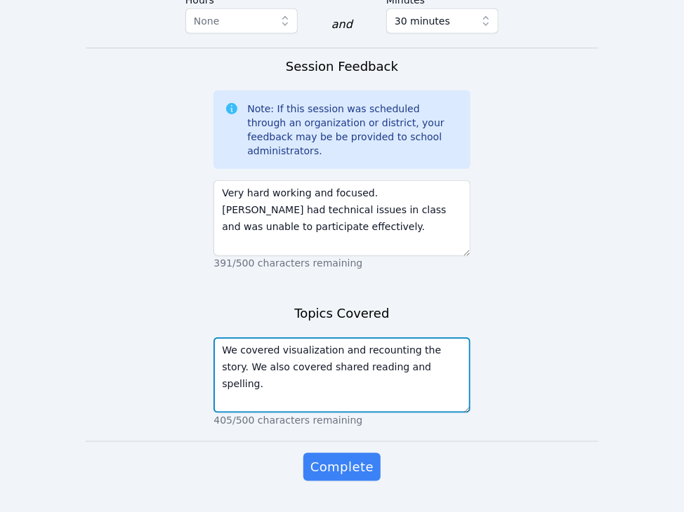
scroll to position [1975, 0]
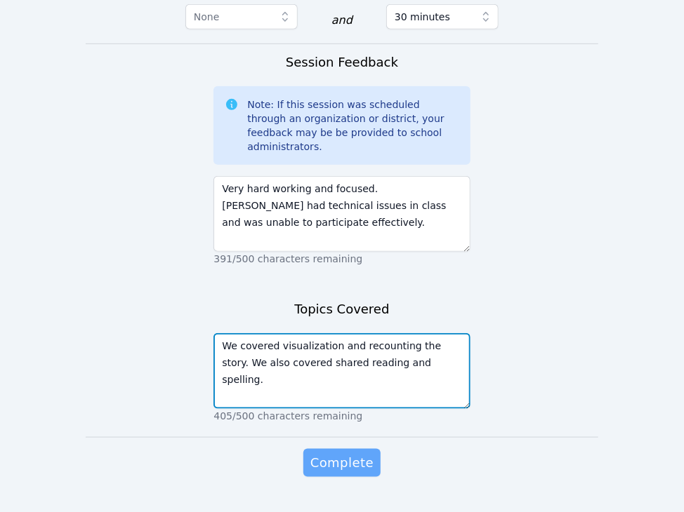
type textarea "We covered visualization and recounting the story. We also covered shared readi…"
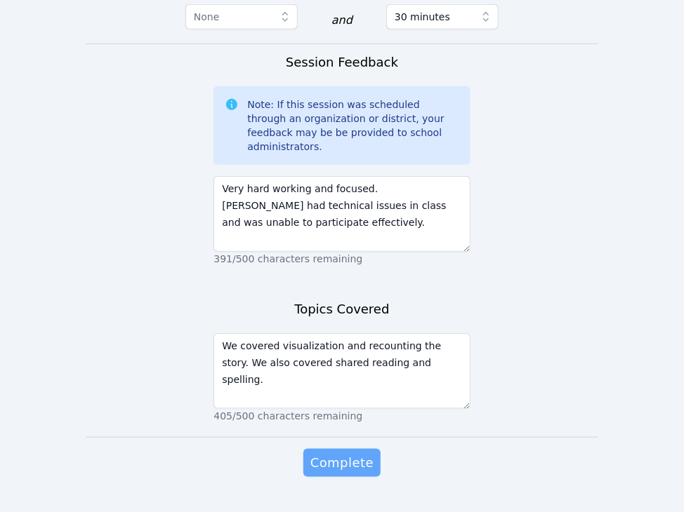
click at [365, 453] on span "Complete" at bounding box center [341, 463] width 63 height 20
